Goal: Information Seeking & Learning: Find specific fact

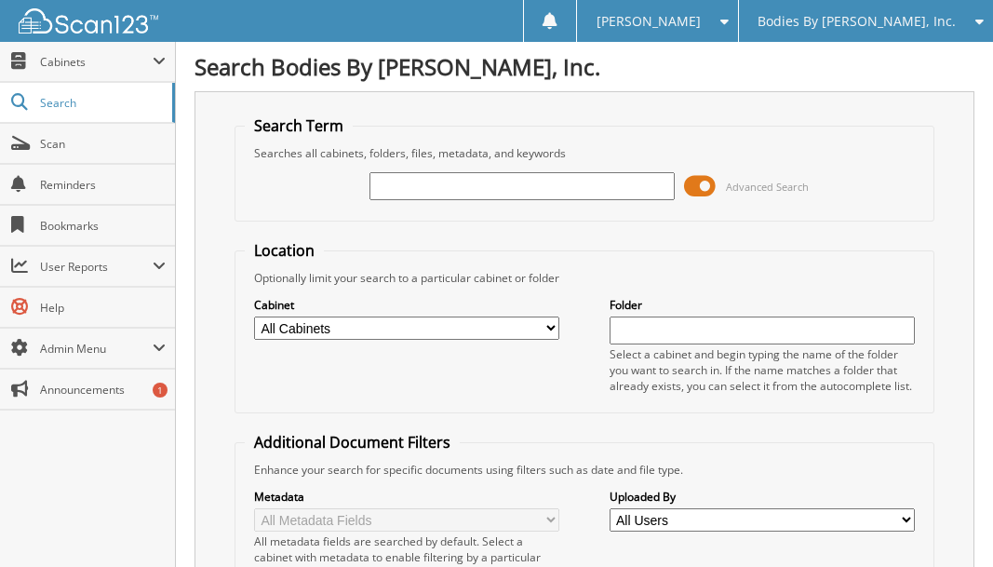
click at [977, 27] on icon at bounding box center [975, 21] width 18 height 13
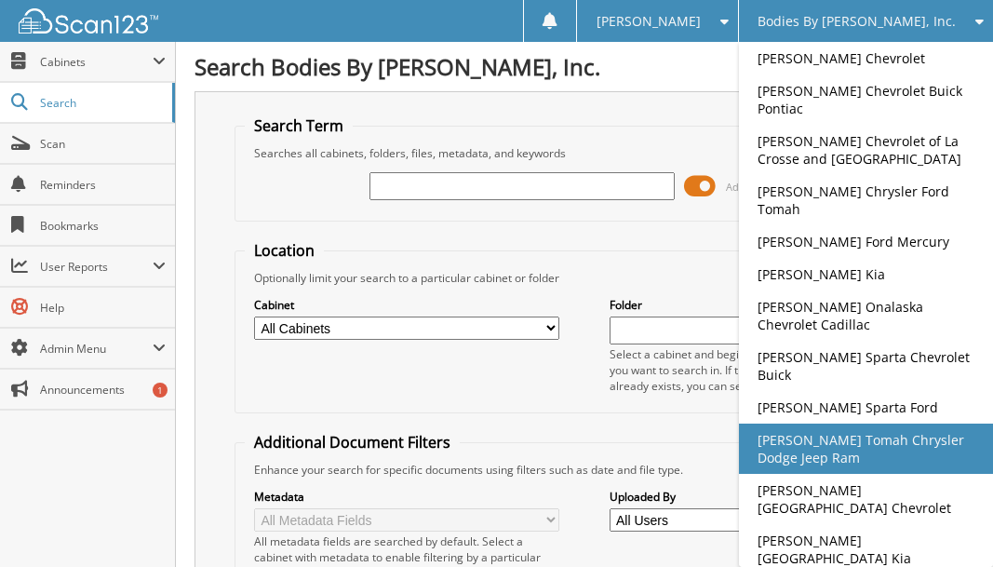
click at [868, 439] on link "[PERSON_NAME] Tomah Chrysler Dodge Jeep Ram" at bounding box center [866, 448] width 254 height 50
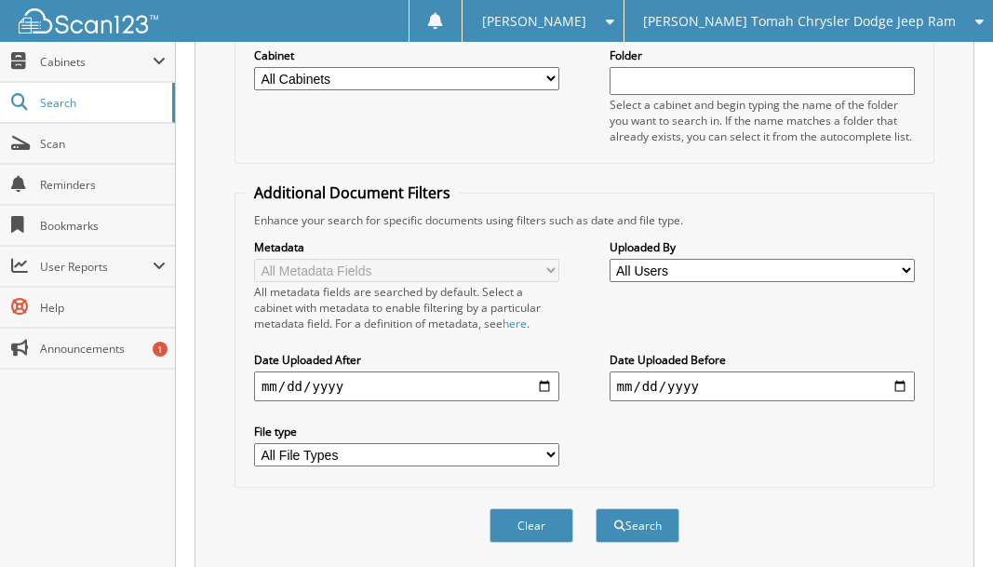
scroll to position [310, 0]
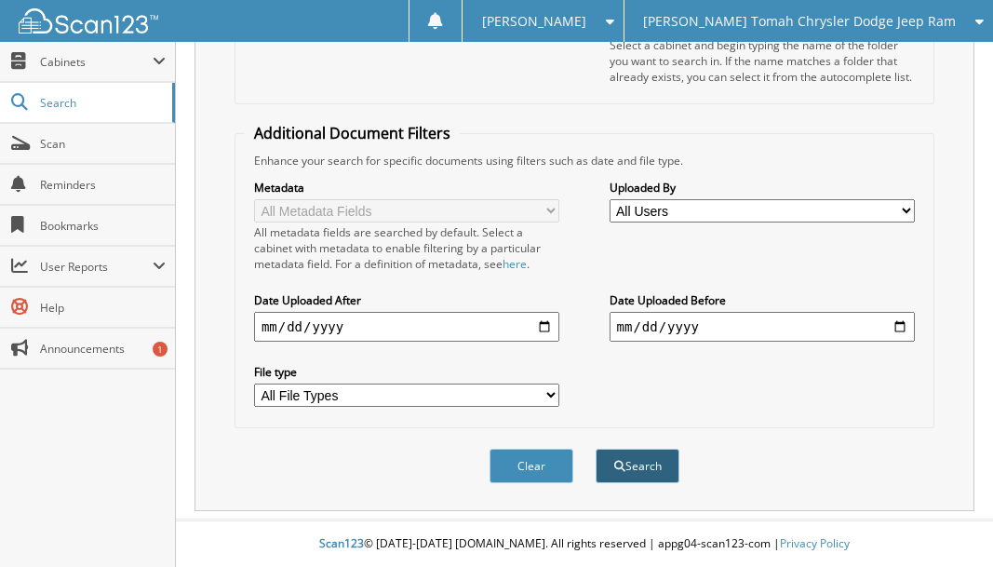
type input "G38304"
click at [628, 463] on button "Search" at bounding box center [638, 465] width 84 height 34
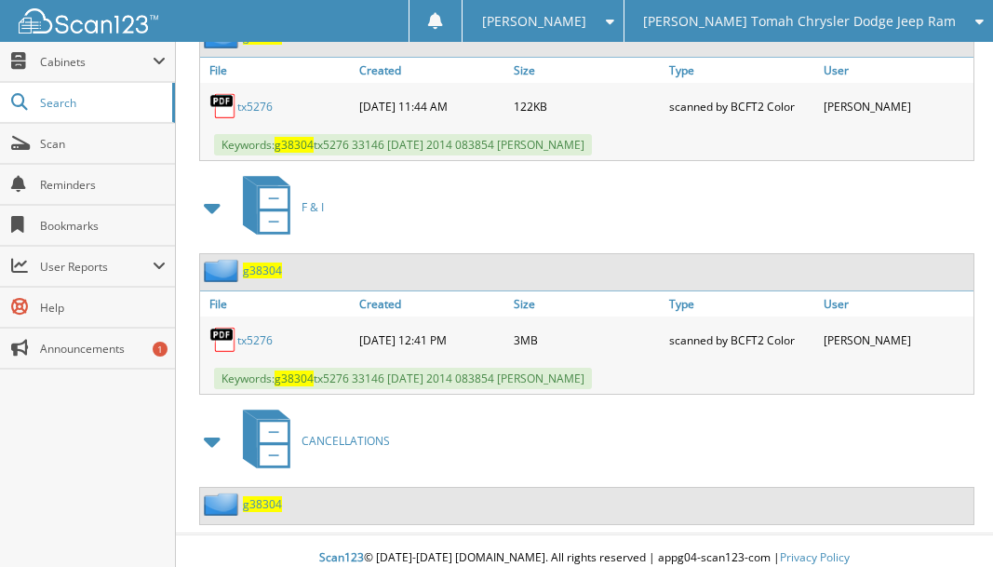
scroll to position [972, 0]
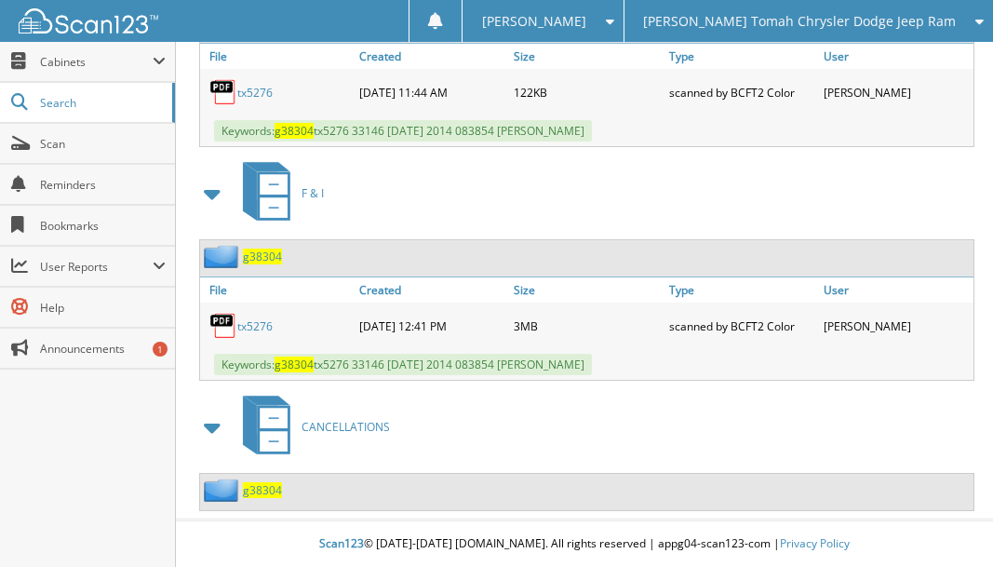
click at [263, 489] on span "g38304" at bounding box center [262, 490] width 39 height 16
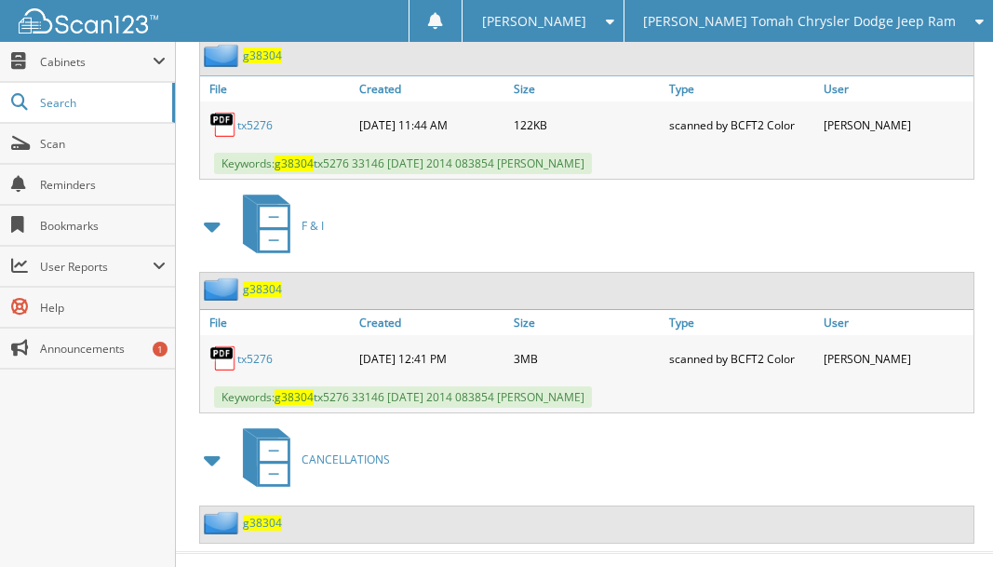
scroll to position [972, 0]
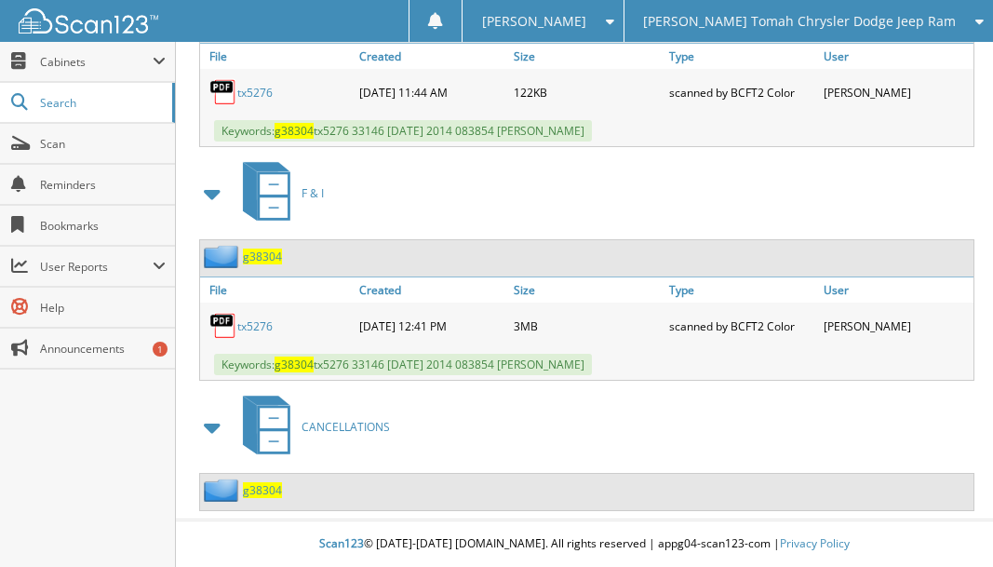
click at [264, 496] on span "g38304" at bounding box center [262, 490] width 39 height 16
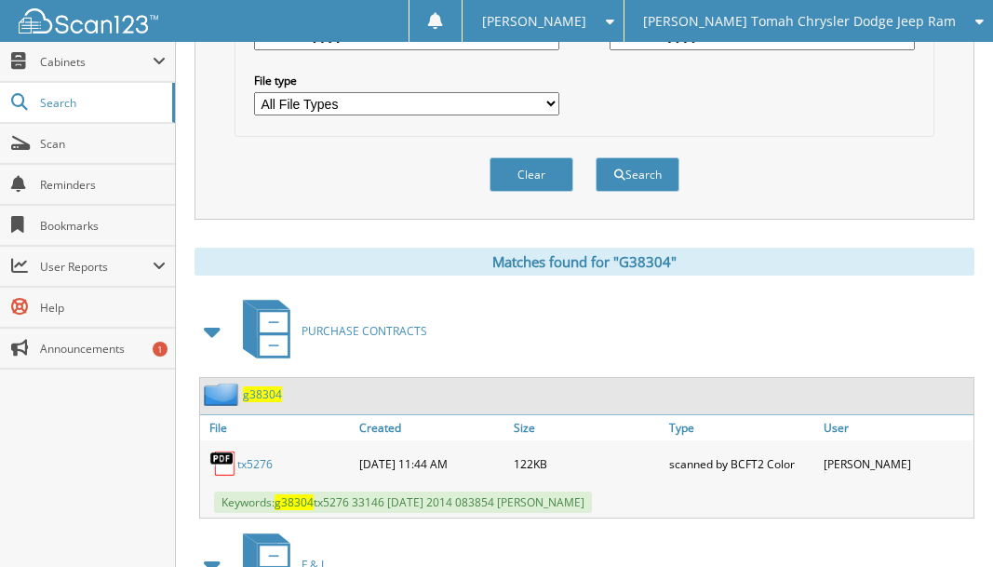
scroll to position [42, 0]
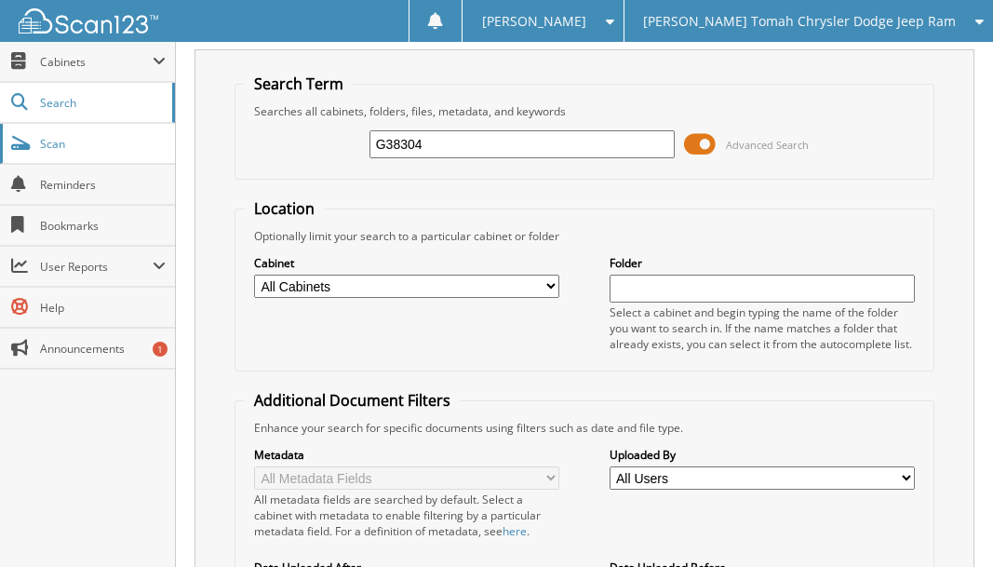
drag, startPoint x: 447, startPoint y: 138, endPoint x: 140, endPoint y: 139, distance: 307.1
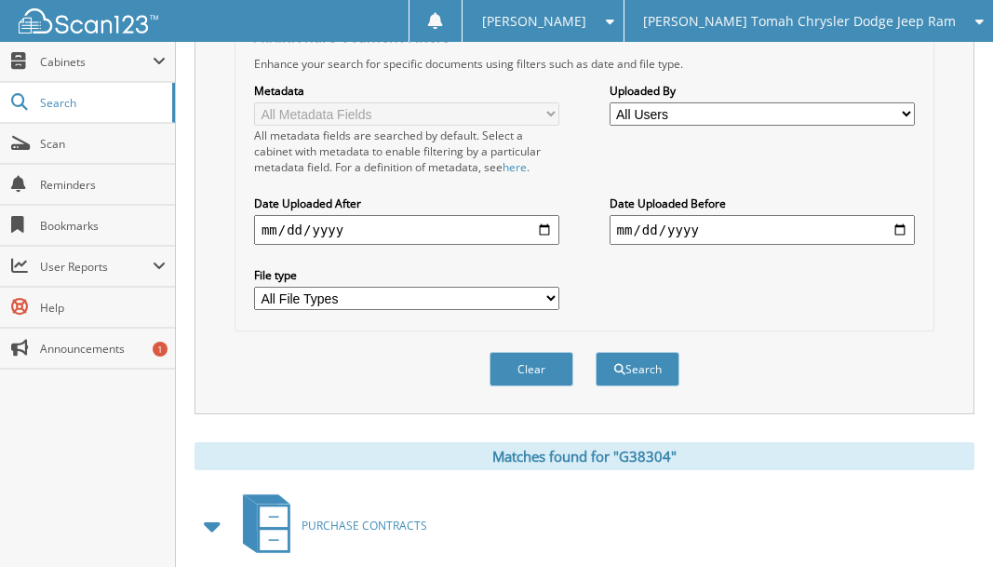
scroll to position [414, 0]
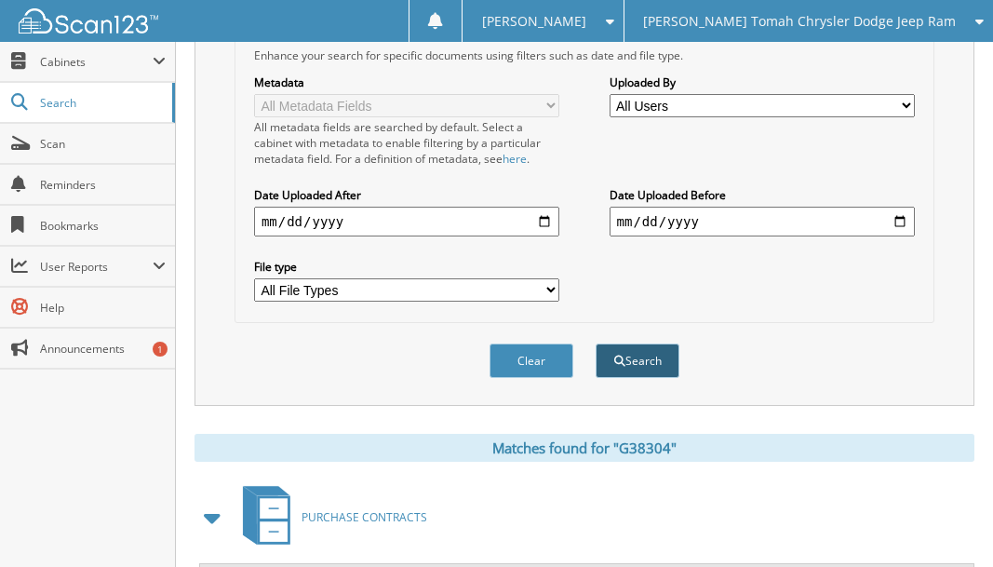
type input "A82649"
click at [624, 369] on button "Search" at bounding box center [638, 360] width 84 height 34
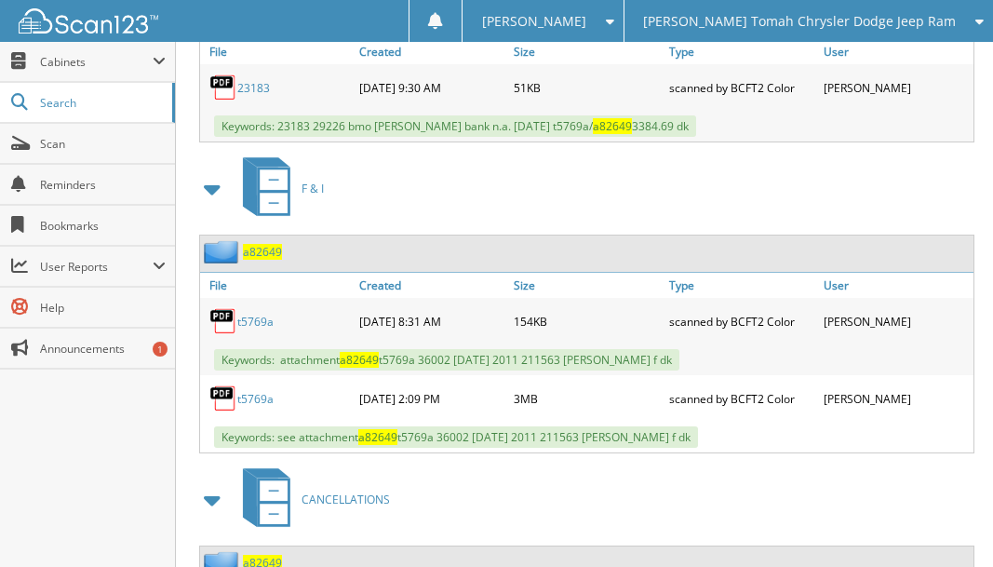
scroll to position [1283, 0]
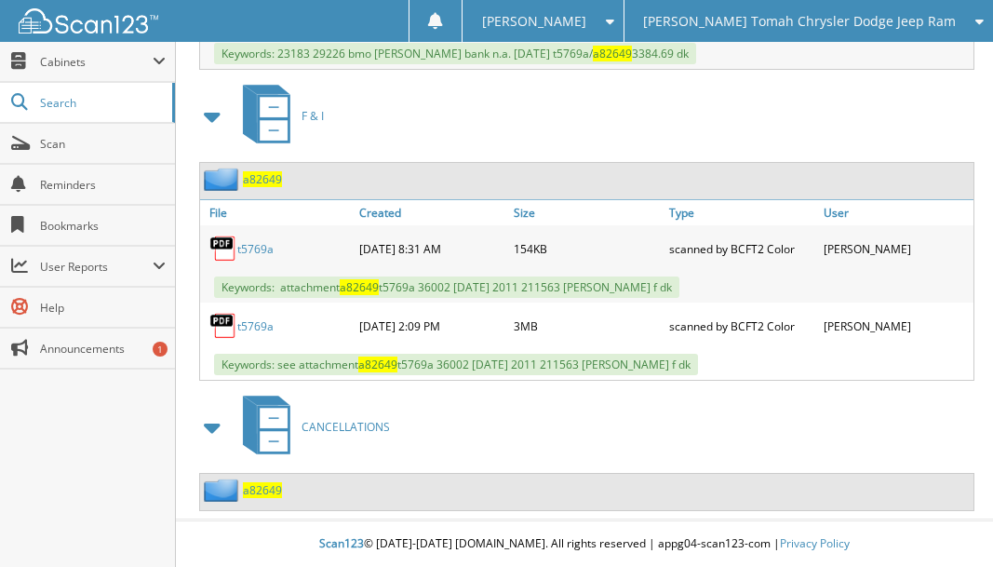
click at [261, 492] on span "a82649" at bounding box center [262, 490] width 39 height 16
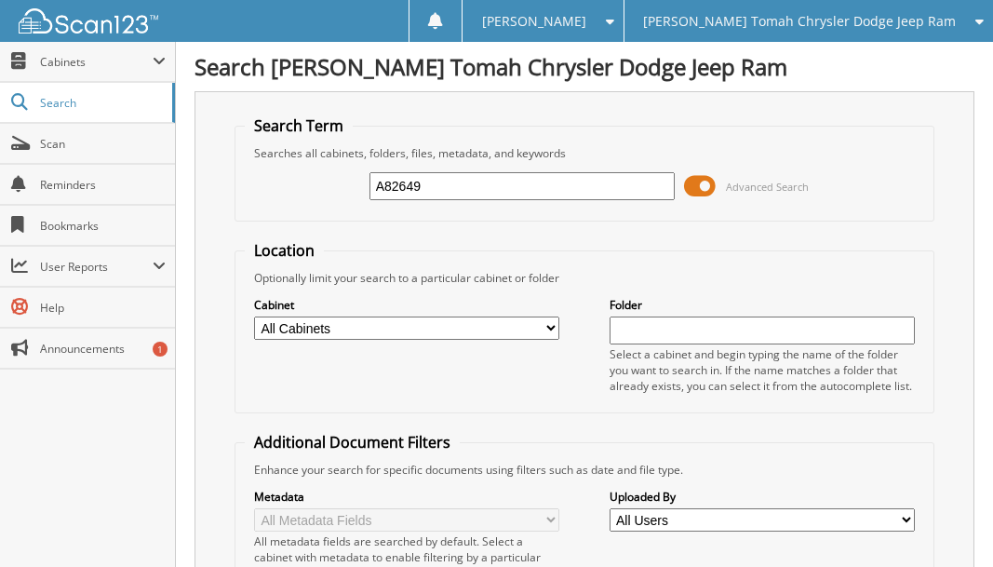
click at [838, 21] on span "[PERSON_NAME] Tomah Chrysler Dodge Jeep Ram" at bounding box center [799, 21] width 313 height 11
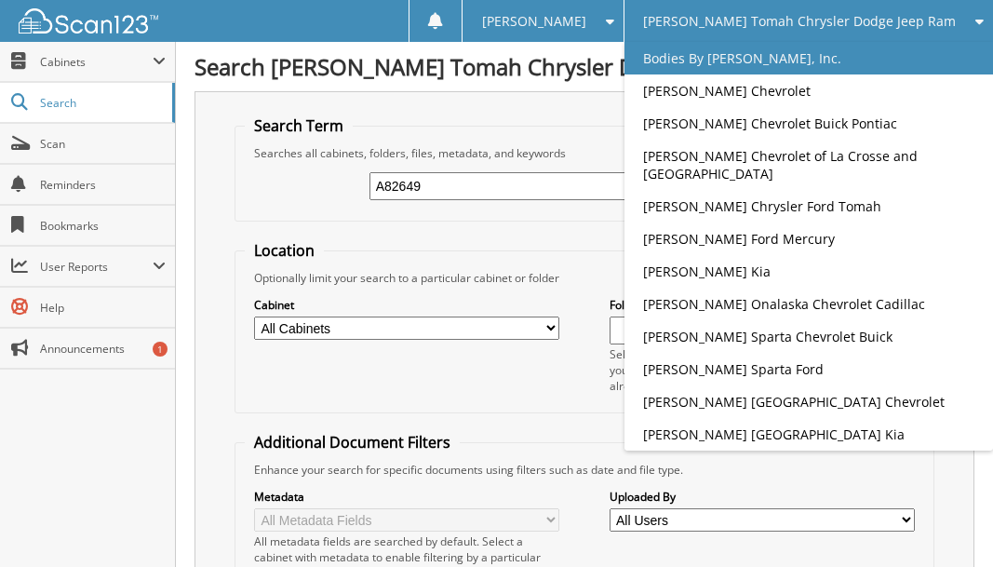
click at [790, 63] on link "Bodies By [PERSON_NAME], Inc." at bounding box center [808, 58] width 368 height 33
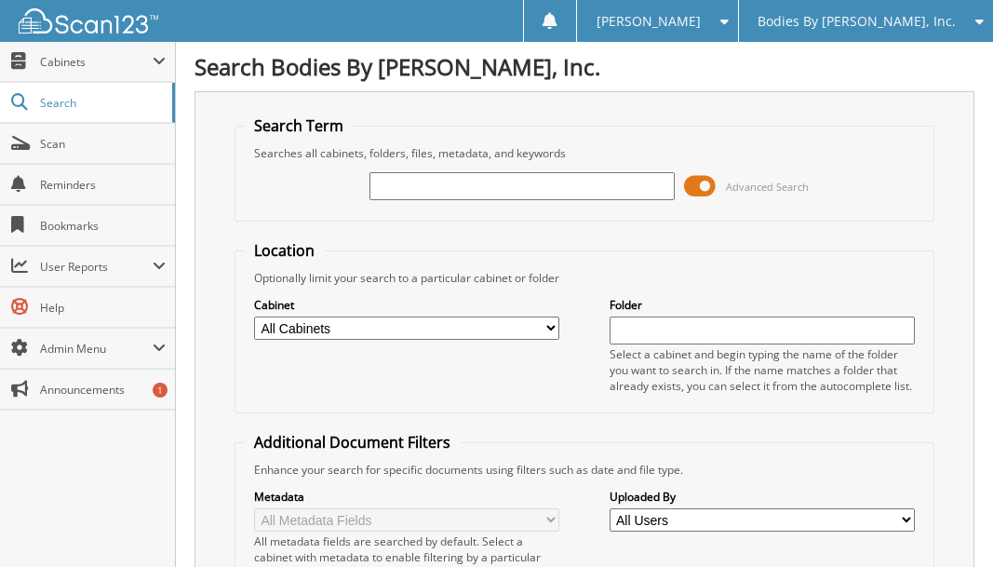
click at [477, 189] on input "text" at bounding box center [522, 186] width 306 height 28
type input "A82649"
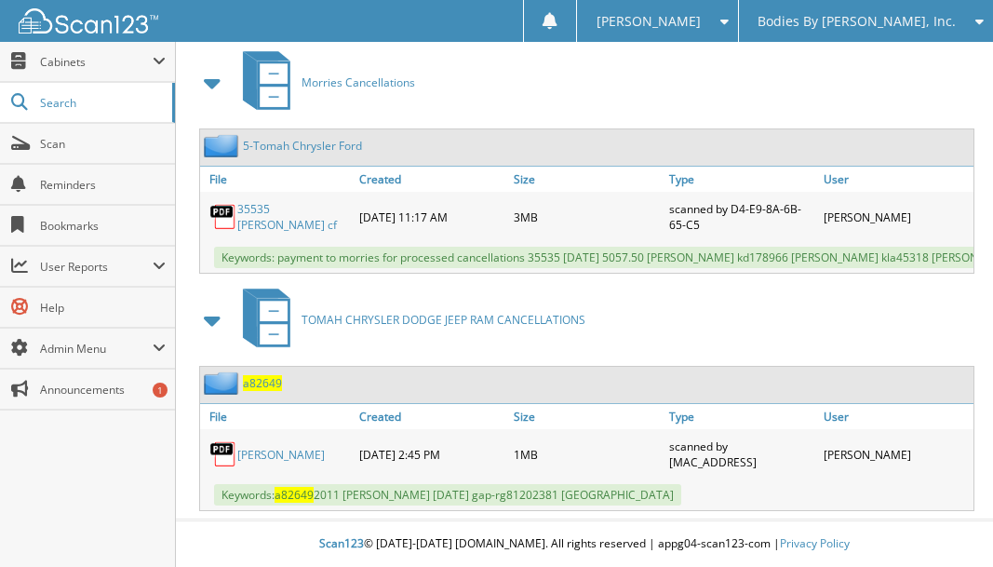
scroll to position [863, 0]
click at [302, 201] on link "35535 [PERSON_NAME] cf" at bounding box center [293, 217] width 113 height 32
click at [244, 453] on link "murphy" at bounding box center [280, 455] width 87 height 16
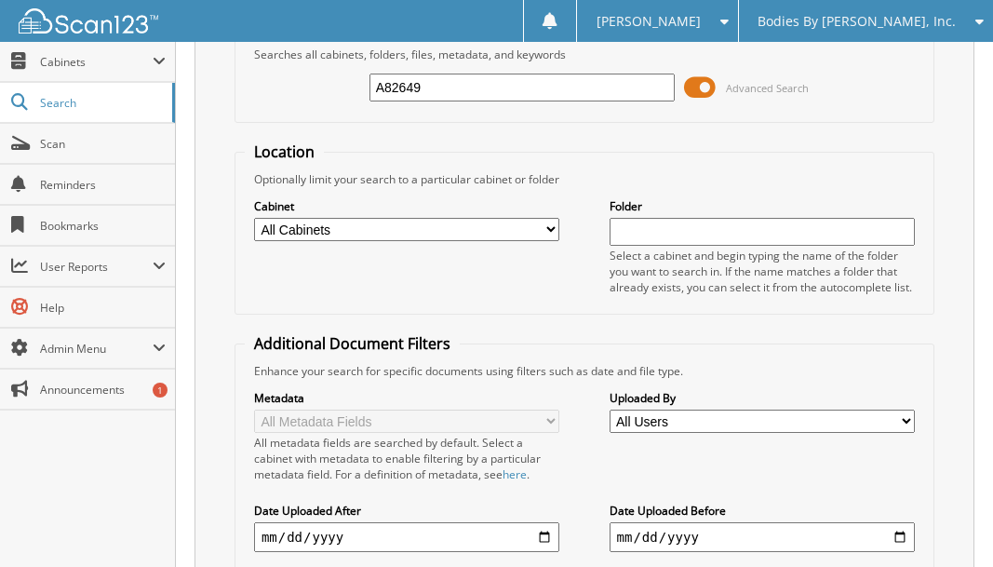
scroll to position [0, 0]
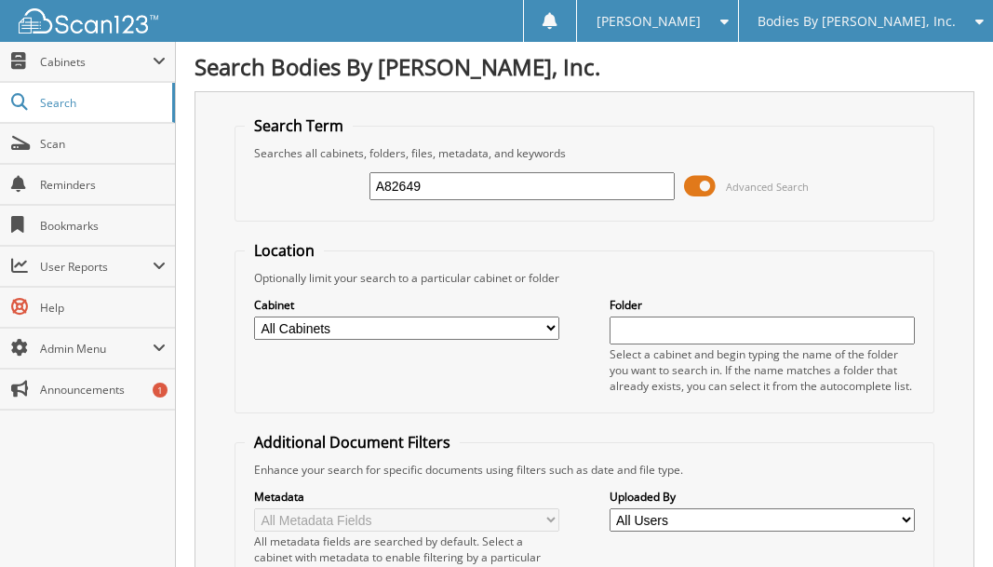
drag, startPoint x: 440, startPoint y: 186, endPoint x: 269, endPoint y: 207, distance: 172.5
click at [269, 207] on div "A82649 Advanced Search" at bounding box center [584, 186] width 679 height 50
type input "G38304"
click at [810, 239] on form "Search Term Searches all cabinets, folders, files, metadata, and keywords G3830…" at bounding box center [584, 463] width 700 height 697
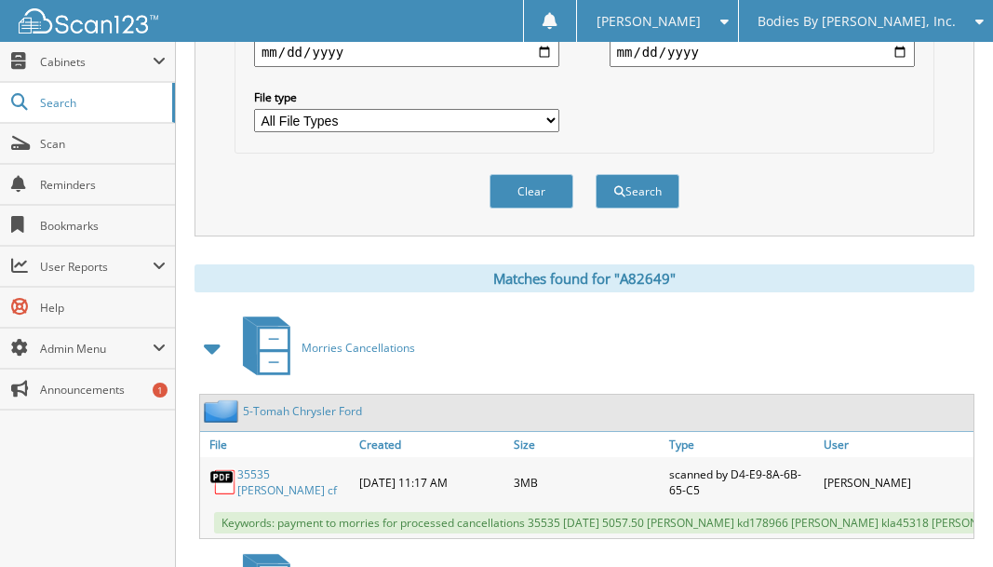
scroll to position [651, 0]
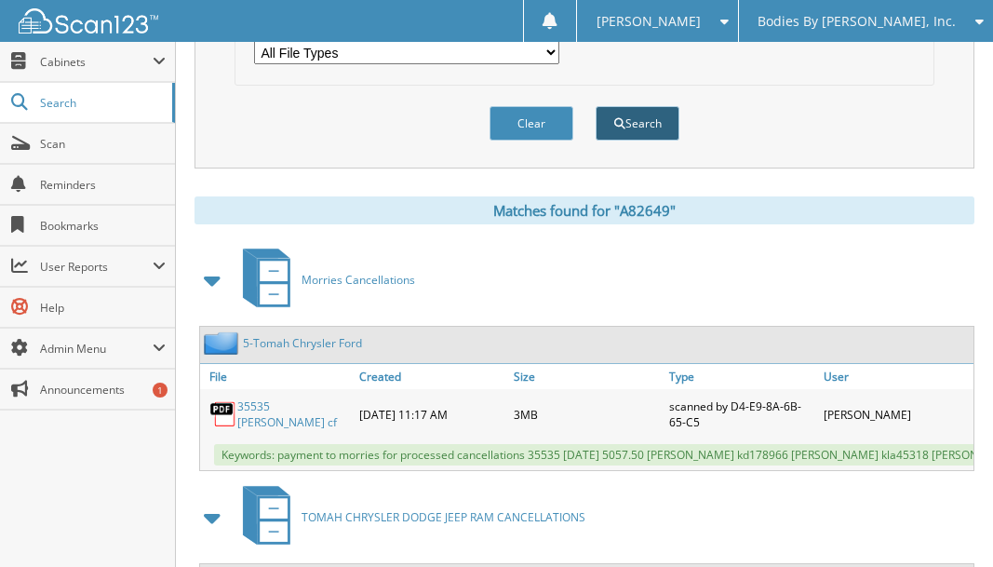
click at [632, 127] on button "Search" at bounding box center [638, 123] width 84 height 34
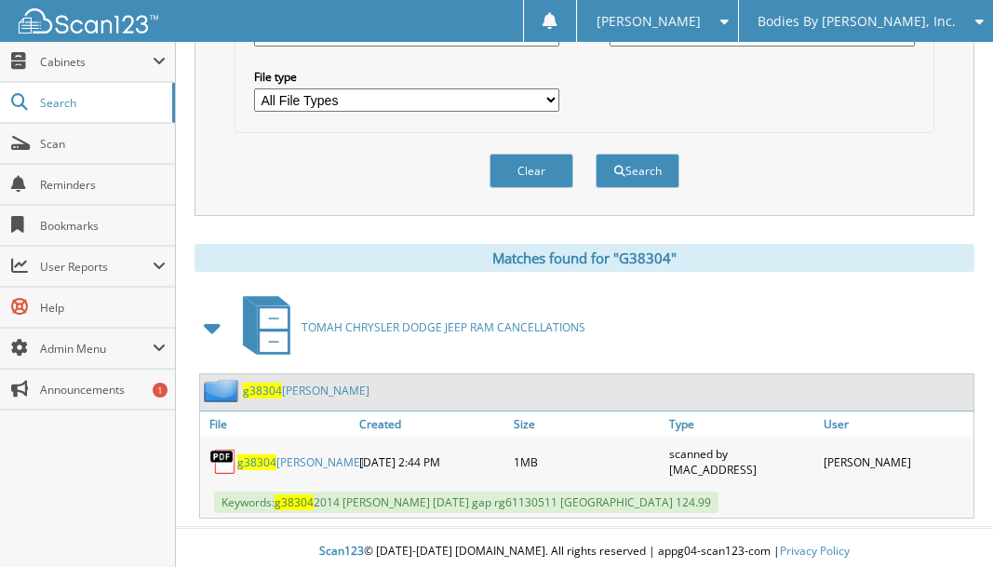
scroll to position [612, 0]
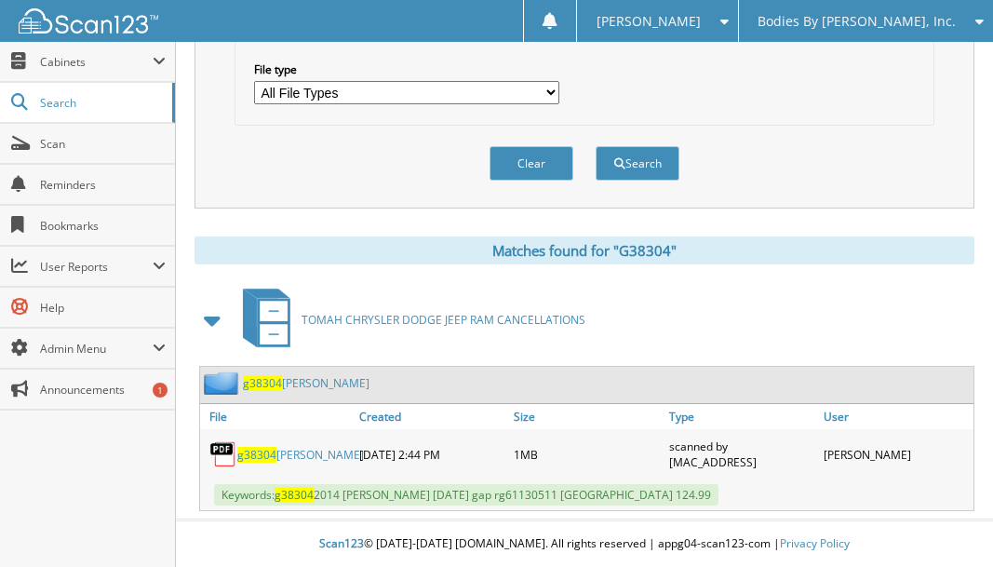
click at [261, 456] on span "g38304" at bounding box center [256, 455] width 39 height 16
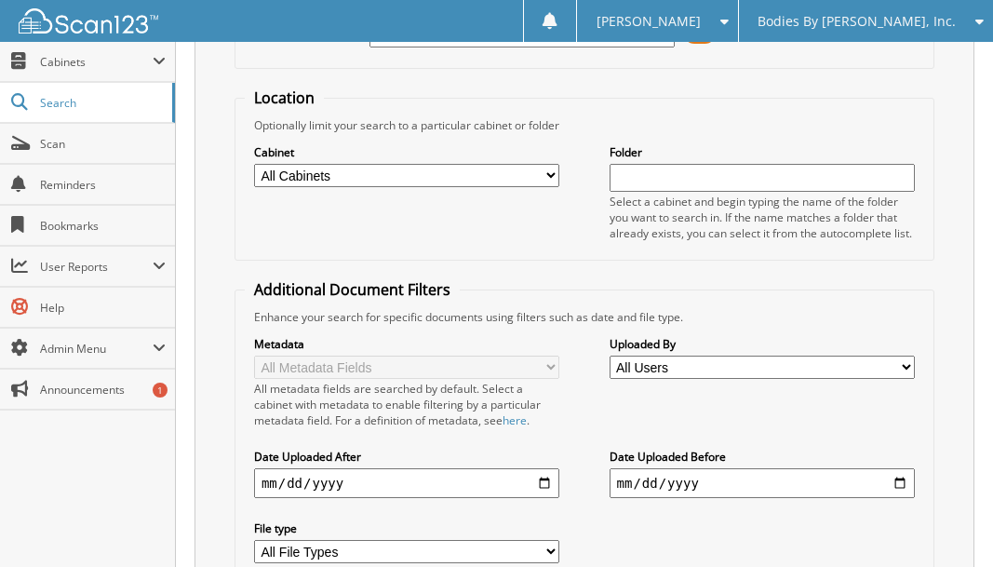
scroll to position [147, 0]
